Goal: Transaction & Acquisition: Purchase product/service

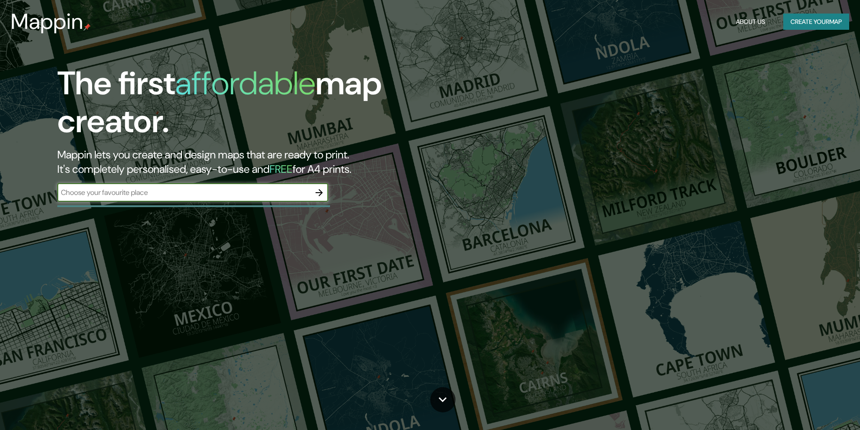
click at [230, 195] on input "text" at bounding box center [183, 192] width 253 height 10
type input "MERIDA YUCATAN"
click at [324, 193] on icon "button" at bounding box center [319, 192] width 11 height 11
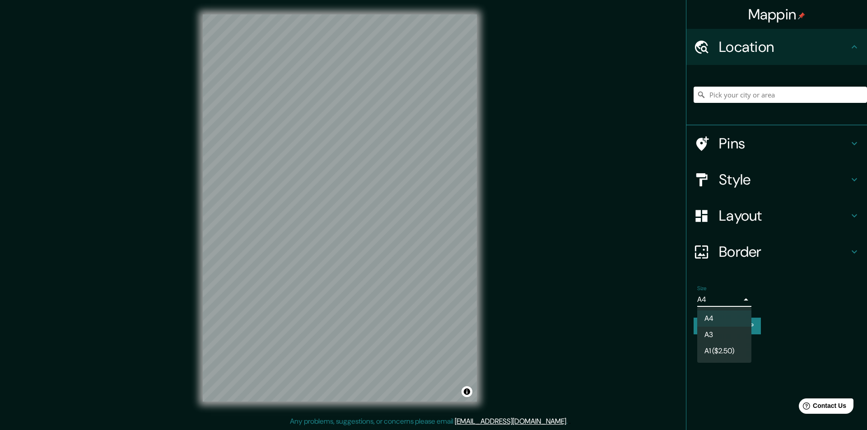
click at [732, 303] on body "Mappin Location Pins Style Layout Border Choose a border. Hint : you can make l…" at bounding box center [433, 215] width 867 height 430
click at [743, 302] on div at bounding box center [433, 215] width 867 height 430
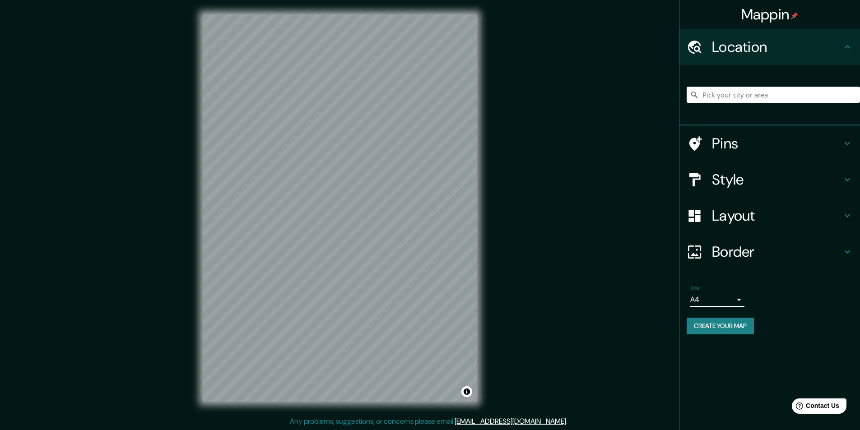
click at [791, 253] on h4 "Border" at bounding box center [777, 252] width 130 height 18
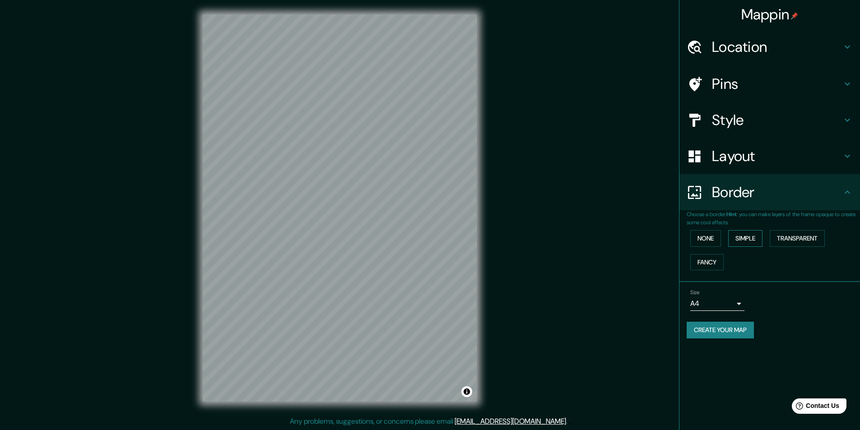
click at [740, 239] on button "Simple" at bounding box center [745, 238] width 34 height 17
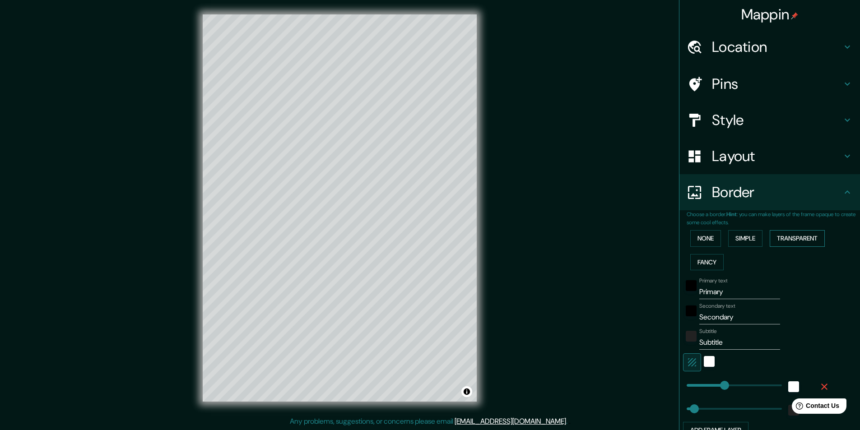
click at [774, 241] on button "Transparent" at bounding box center [797, 238] width 55 height 17
click at [709, 262] on button "Fancy" at bounding box center [706, 262] width 33 height 17
click at [708, 240] on button "None" at bounding box center [705, 238] width 31 height 17
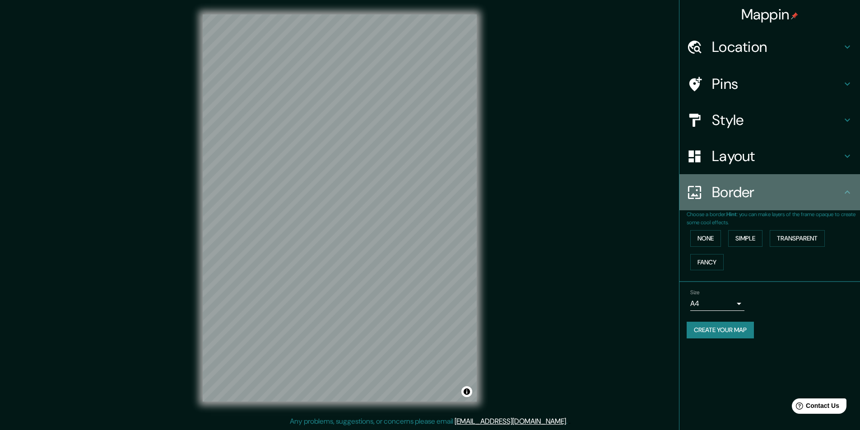
click at [780, 191] on h4 "Border" at bounding box center [777, 192] width 130 height 18
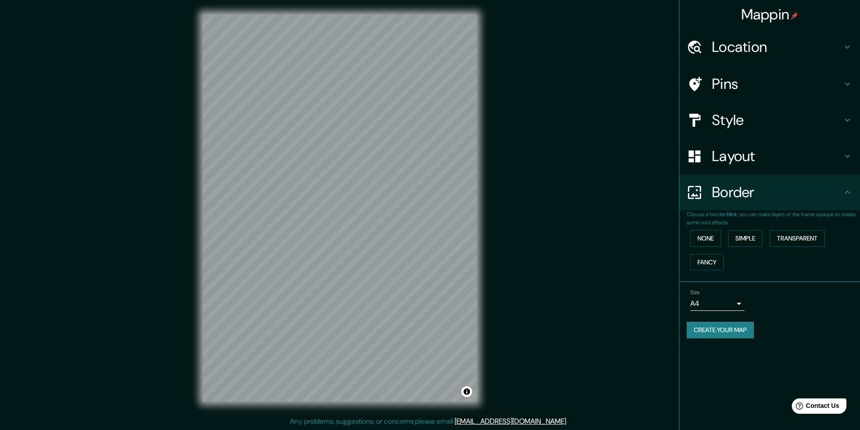
drag, startPoint x: 605, startPoint y: 205, endPoint x: 732, endPoint y: 173, distance: 130.9
click at [605, 205] on div "Mappin Location Pins Style Layout Border Choose a border. Hint : you can make l…" at bounding box center [430, 215] width 860 height 431
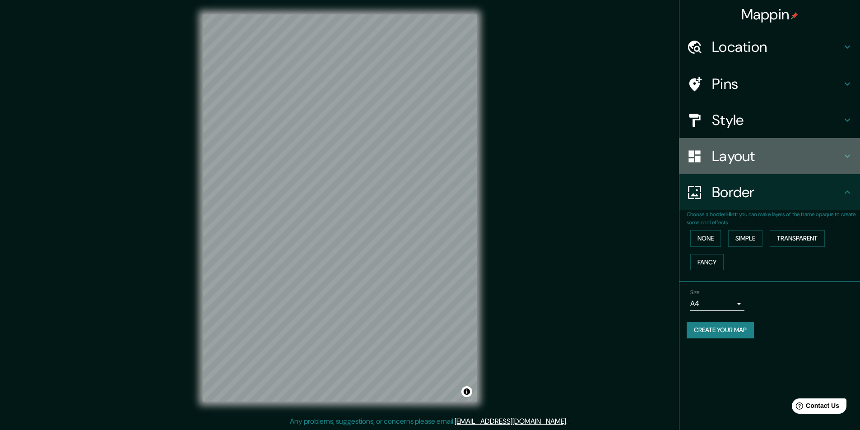
click at [745, 167] on div "Layout" at bounding box center [770, 156] width 181 height 36
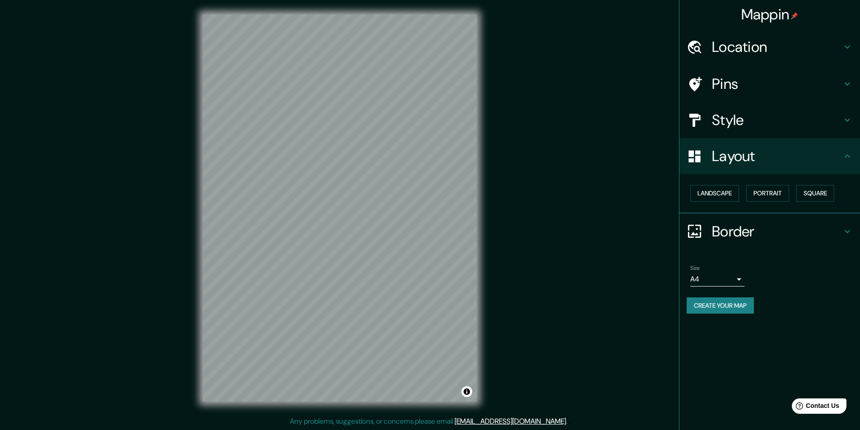
click at [773, 153] on h4 "Layout" at bounding box center [777, 156] width 130 height 18
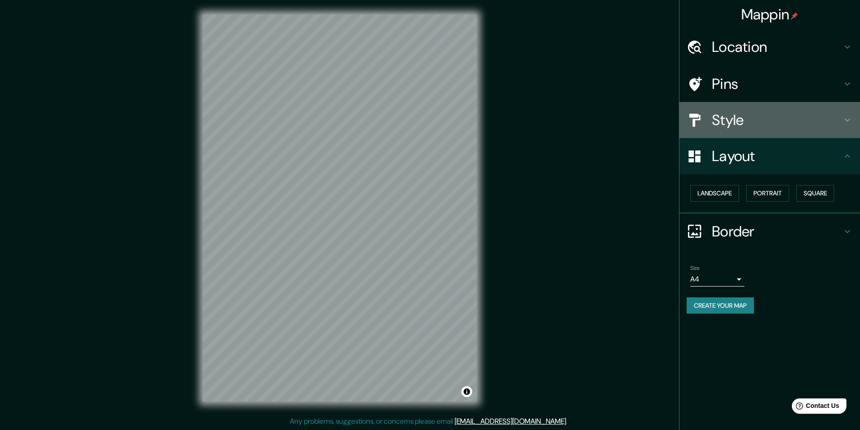
click at [769, 120] on h4 "Style" at bounding box center [777, 120] width 130 height 18
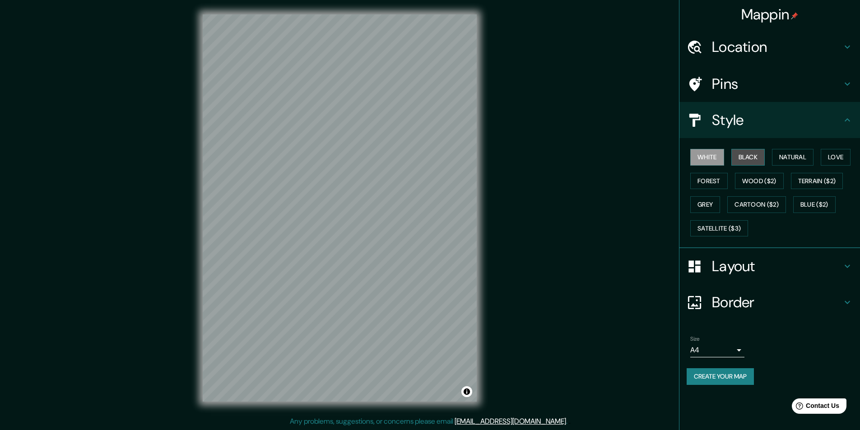
click at [756, 159] on button "Black" at bounding box center [748, 157] width 34 height 17
click at [721, 158] on button "White" at bounding box center [707, 157] width 34 height 17
click at [808, 159] on button "Natural" at bounding box center [793, 157] width 42 height 17
click at [704, 153] on button "White" at bounding box center [707, 157] width 34 height 17
click at [777, 120] on h4 "Style" at bounding box center [777, 120] width 130 height 18
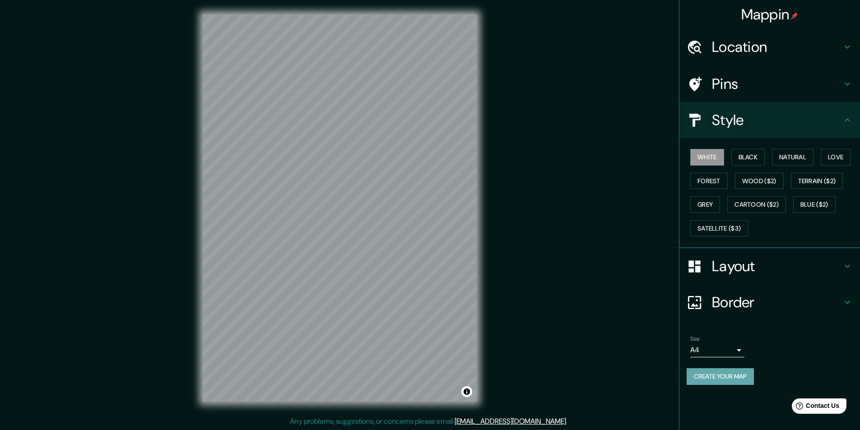
click at [736, 379] on button "Create your map" at bounding box center [720, 376] width 67 height 17
click at [733, 375] on div "Create your map" at bounding box center [770, 376] width 166 height 17
click at [788, 123] on h4 "Style" at bounding box center [777, 120] width 130 height 18
click at [706, 158] on button "White" at bounding box center [707, 157] width 34 height 17
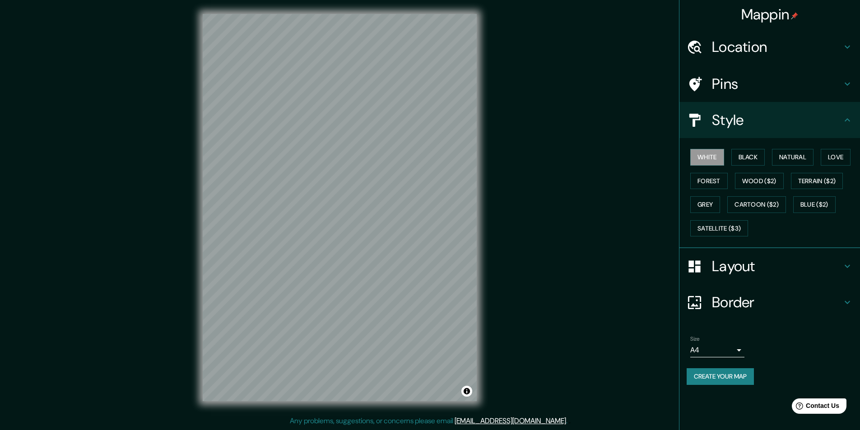
click at [751, 374] on button "Create your map" at bounding box center [720, 376] width 67 height 17
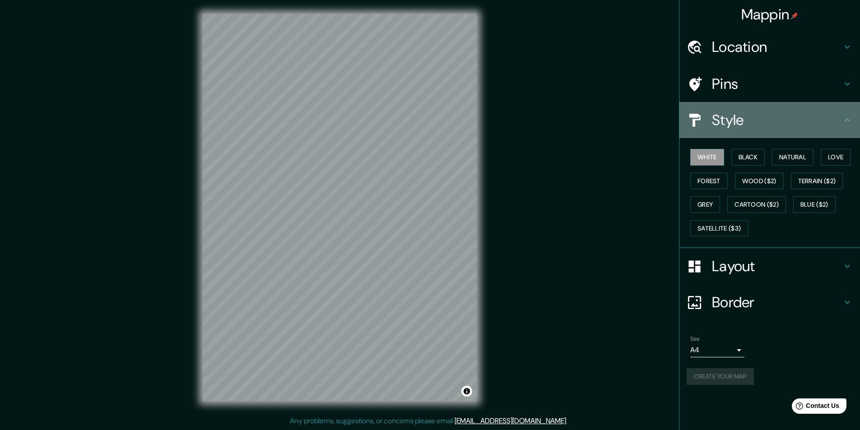
click at [845, 117] on icon at bounding box center [847, 120] width 11 height 11
click at [847, 118] on icon at bounding box center [847, 120] width 11 height 11
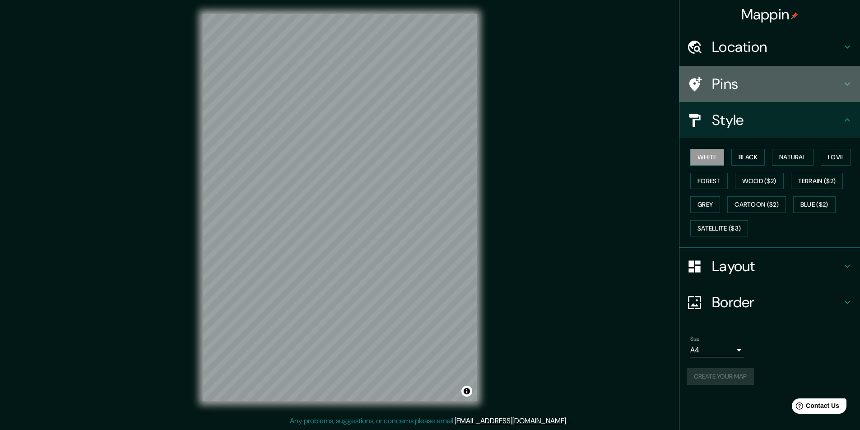
click at [843, 83] on icon at bounding box center [847, 84] width 11 height 11
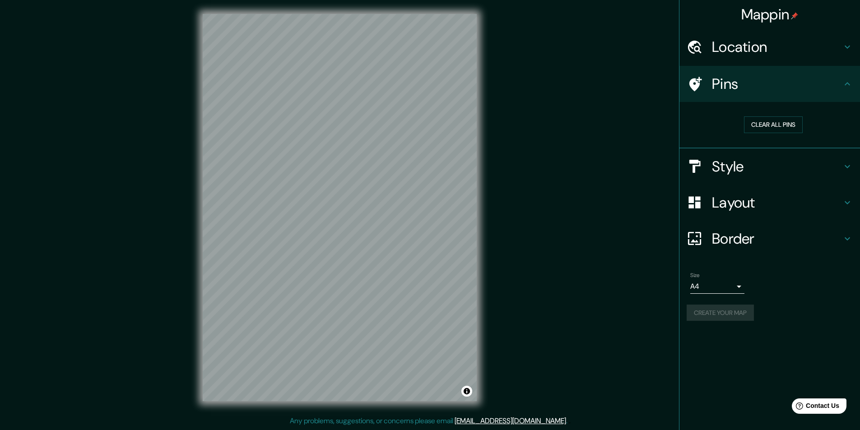
click at [849, 83] on icon at bounding box center [847, 84] width 11 height 11
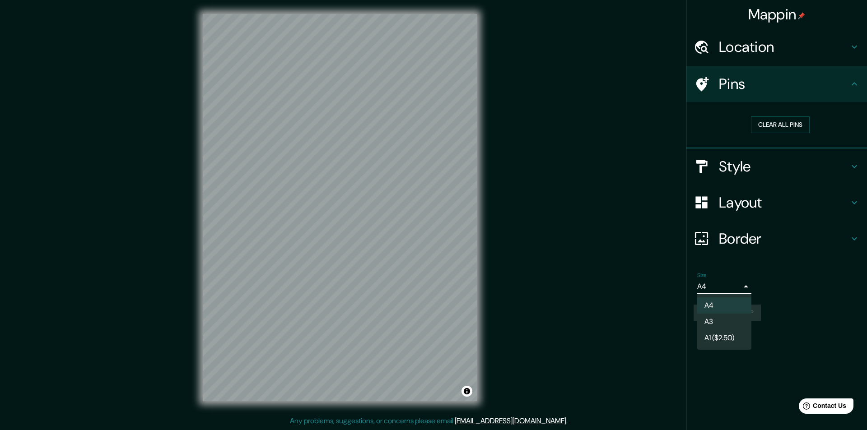
click at [741, 286] on body "Mappin Location Pins Clear all pins Style Layout Border Choose a border. Hint :…" at bounding box center [433, 215] width 867 height 430
click at [718, 319] on li "A3" at bounding box center [724, 322] width 54 height 16
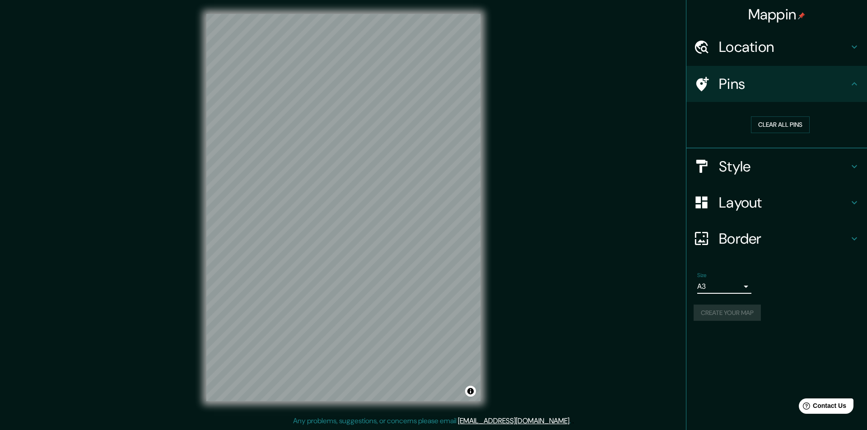
click at [737, 279] on body "Mappin Location Pins Clear all pins Style Layout Border Choose a border. Hint :…" at bounding box center [433, 215] width 867 height 430
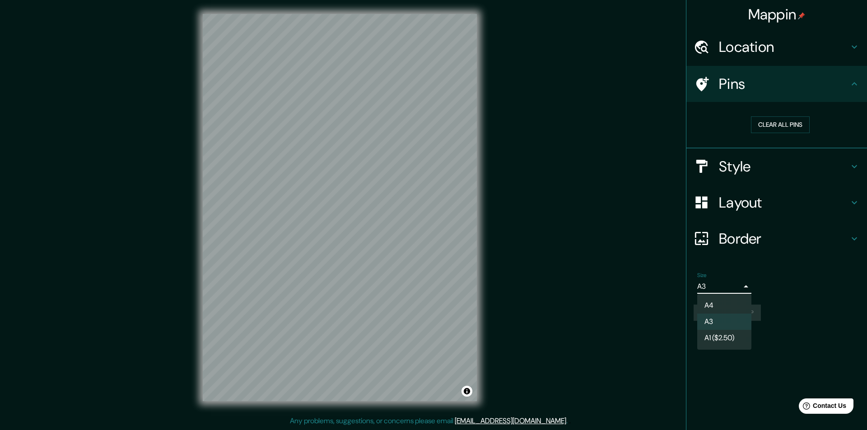
click at [716, 308] on li "A4" at bounding box center [724, 306] width 54 height 16
type input "single"
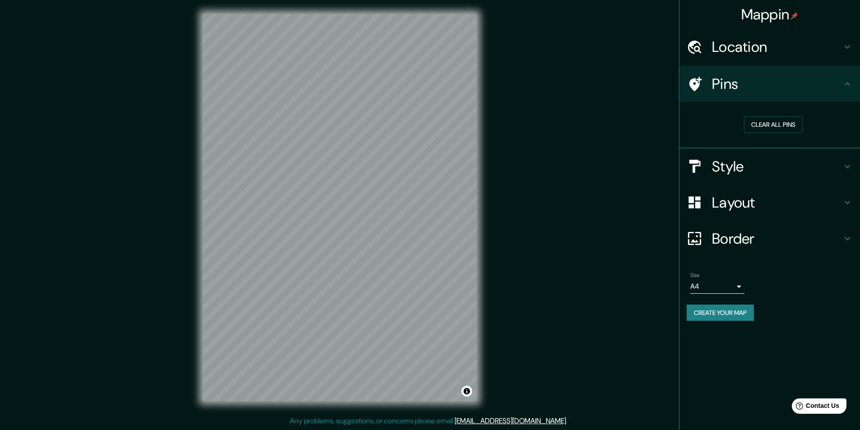
drag, startPoint x: 553, startPoint y: 225, endPoint x: 550, endPoint y: 231, distance: 6.7
click at [551, 231] on div "Mappin Location Pins Clear all pins Style Layout Border Choose a border. Hint :…" at bounding box center [430, 215] width 860 height 431
click at [745, 315] on button "Create your map" at bounding box center [720, 313] width 67 height 17
